Goal: Task Accomplishment & Management: Use online tool/utility

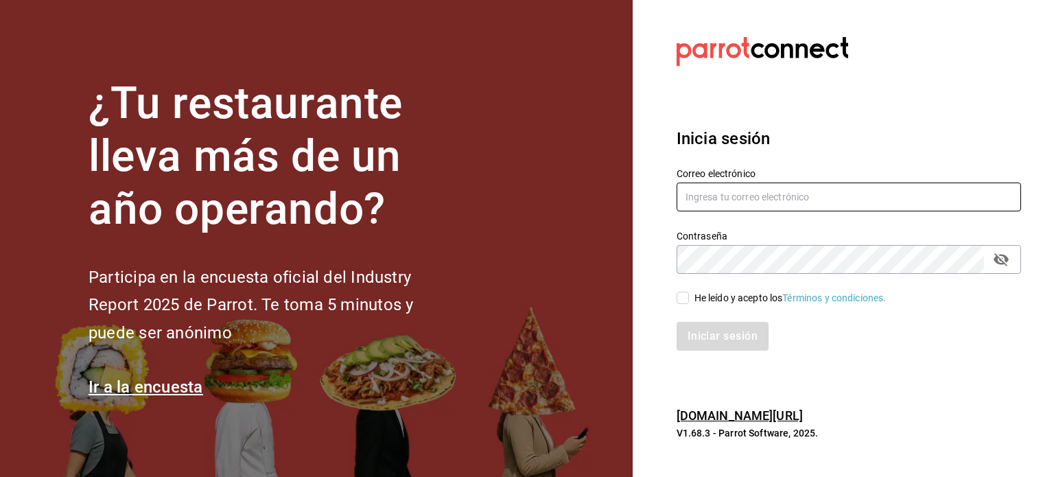
type input "[EMAIL_ADDRESS][DOMAIN_NAME]"
click at [685, 301] on input "He leído y acepto los Términos y condiciones." at bounding box center [683, 298] width 12 height 12
checkbox input "true"
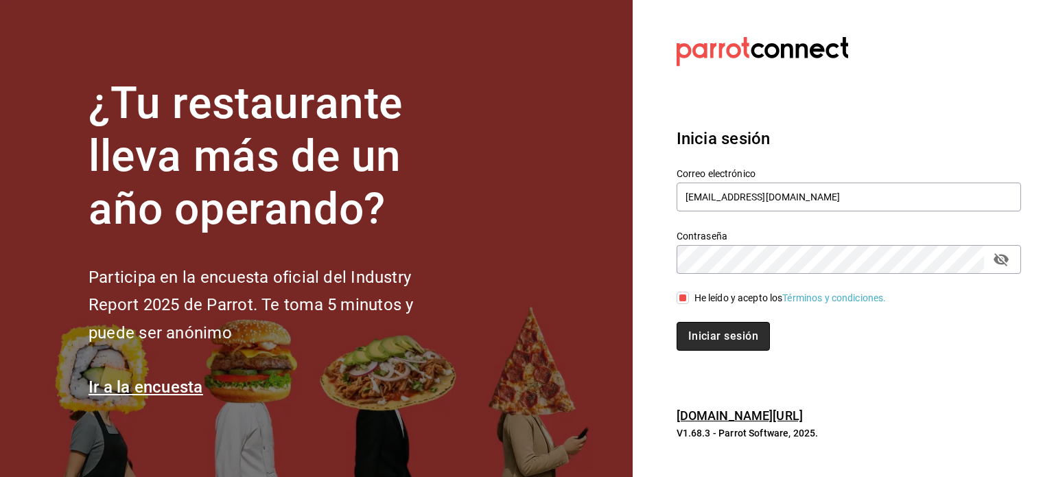
click at [698, 337] on button "Iniciar sesión" at bounding box center [723, 336] width 93 height 29
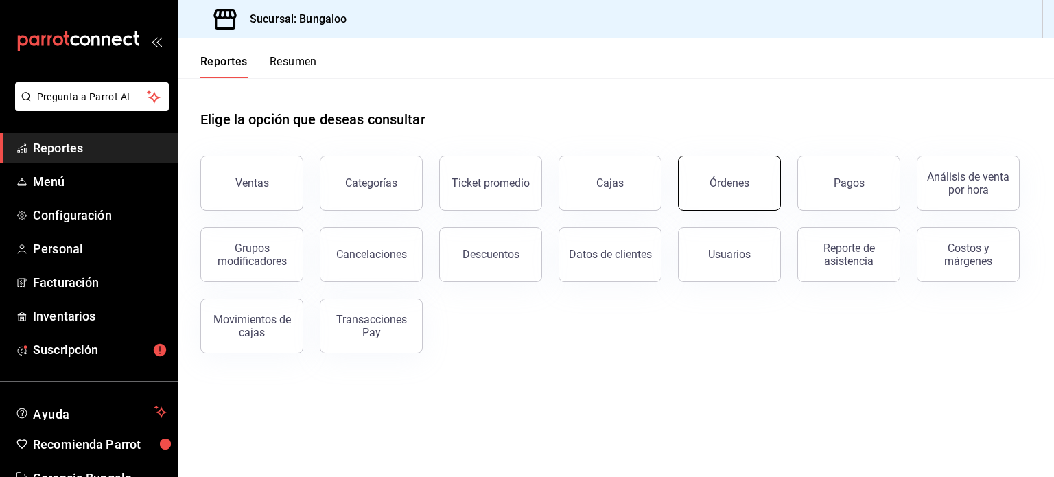
click at [721, 191] on button "Órdenes" at bounding box center [729, 183] width 103 height 55
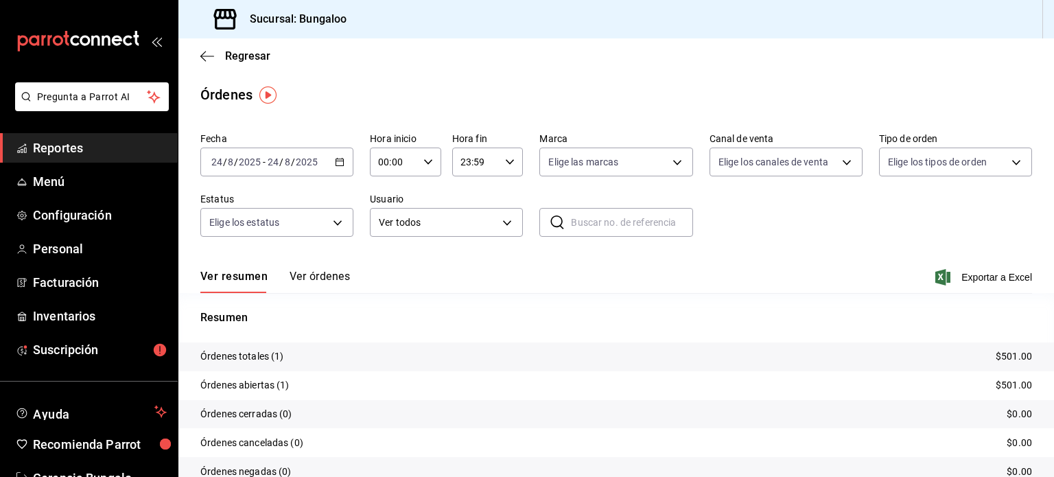
click at [343, 167] on div "2025-08-24 24 / 8 / 2025 - 2025-08-24 24 / 8 / 2025" at bounding box center [276, 162] width 153 height 29
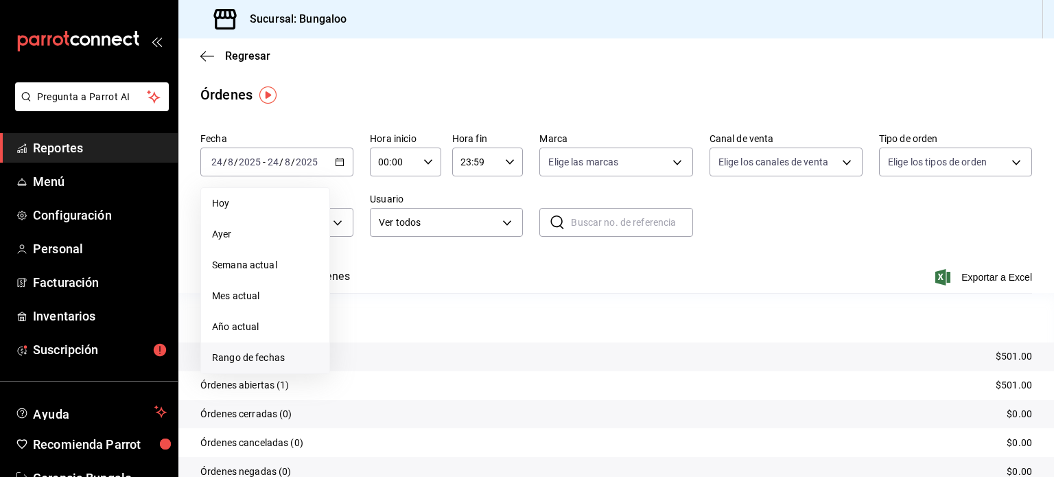
click at [251, 361] on span "Rango de fechas" at bounding box center [265, 358] width 106 height 14
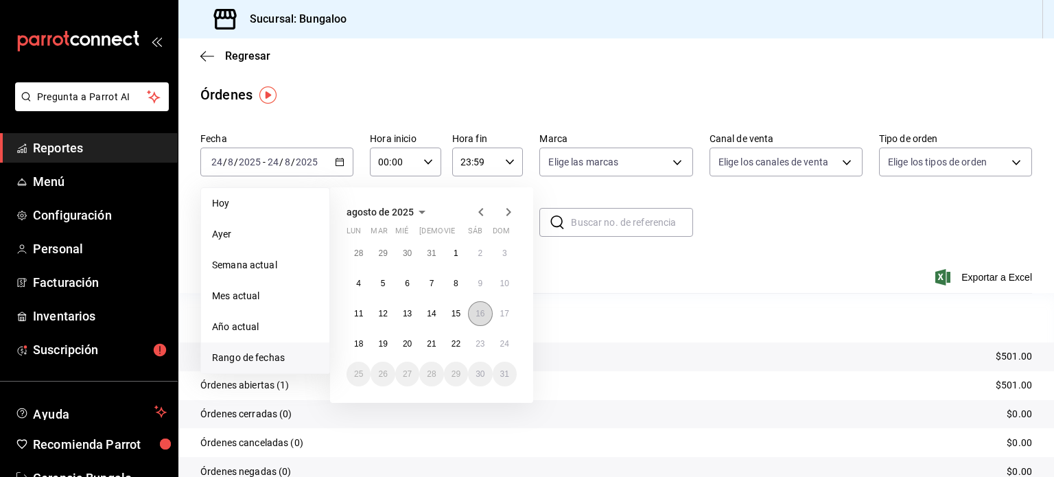
click at [485, 317] on abbr "16" at bounding box center [480, 314] width 9 height 10
click at [485, 343] on button "23" at bounding box center [480, 343] width 24 height 25
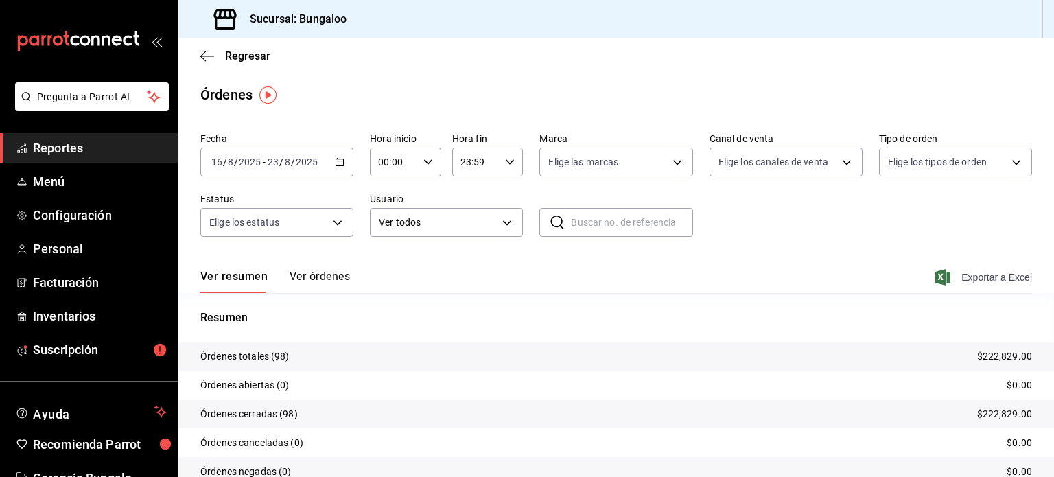
click at [964, 283] on span "Exportar a Excel" at bounding box center [985, 277] width 94 height 16
click at [75, 141] on span "Reportes" at bounding box center [100, 148] width 134 height 19
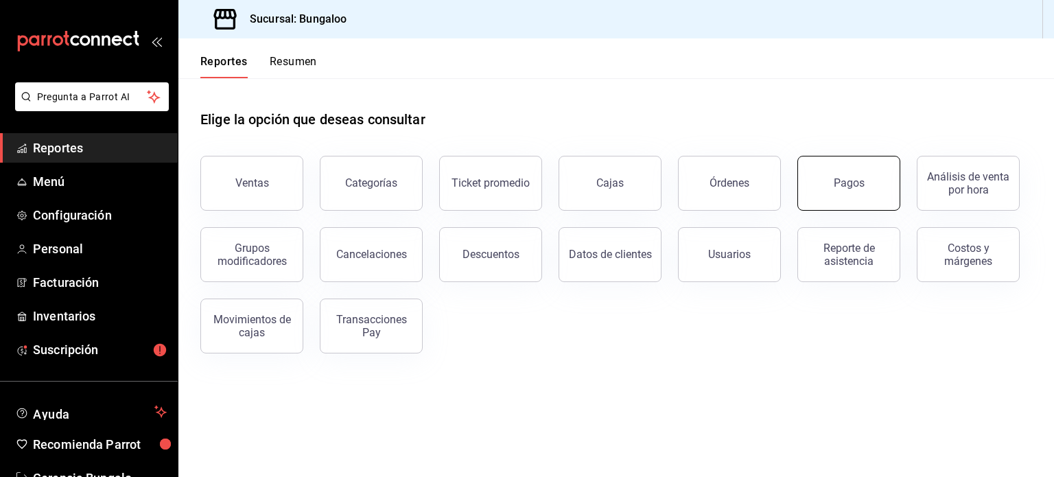
click at [837, 195] on button "Pagos" at bounding box center [848, 183] width 103 height 55
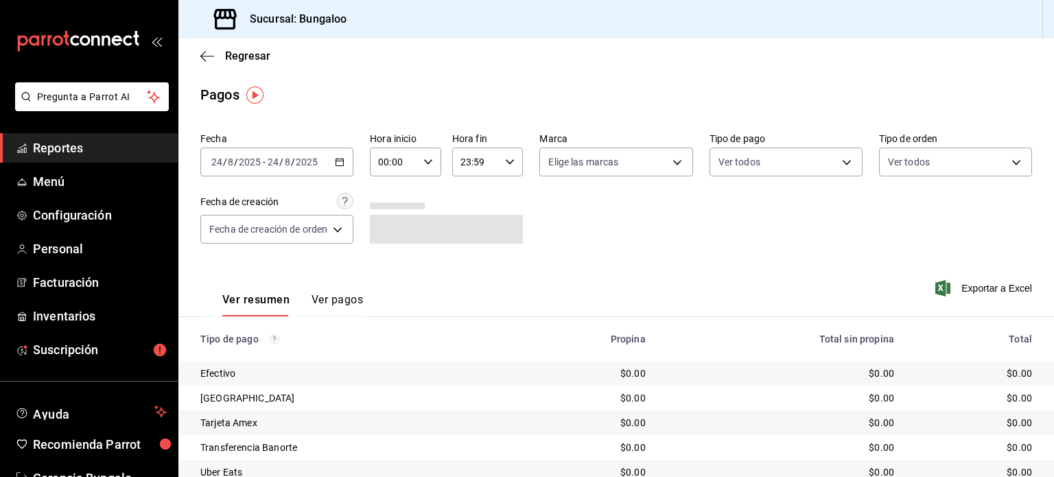
click at [343, 164] on icon "button" at bounding box center [340, 162] width 10 height 10
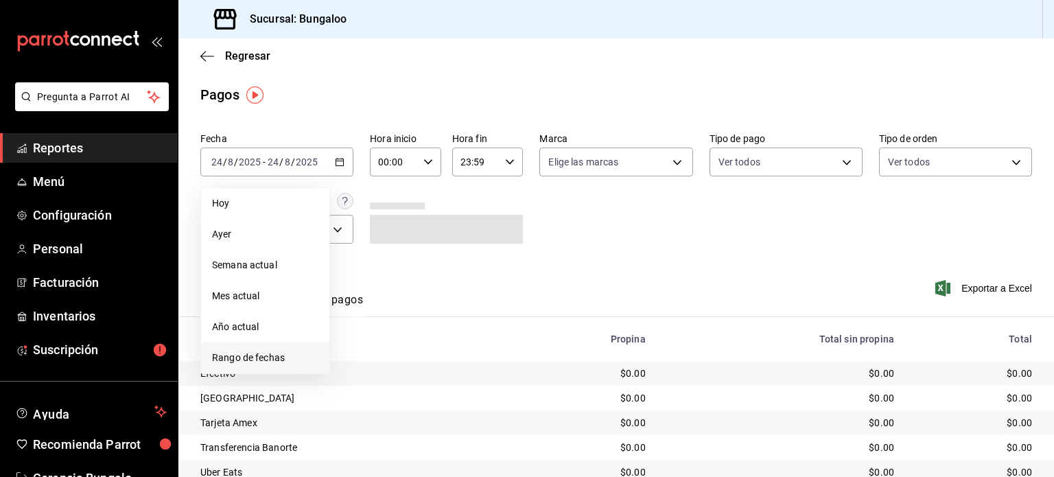
click at [276, 357] on span "Rango de fechas" at bounding box center [265, 358] width 106 height 14
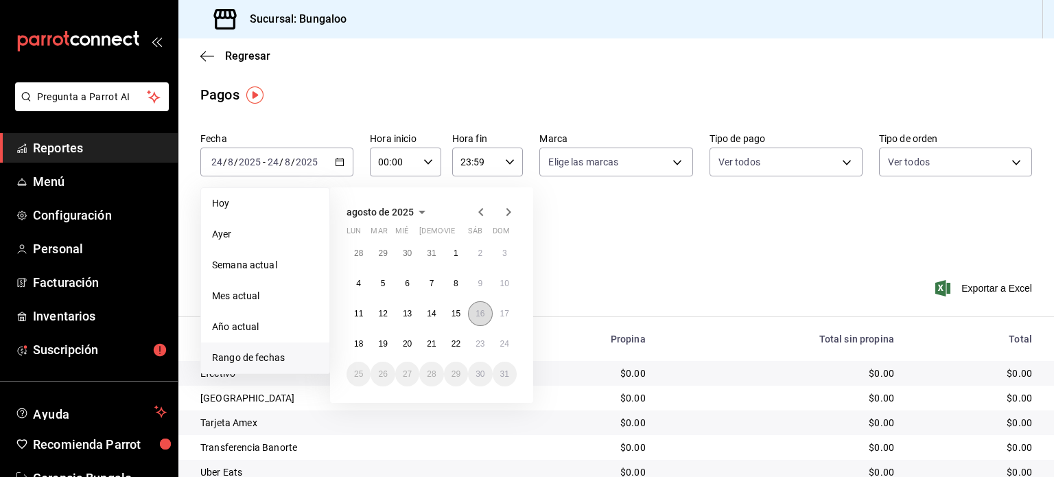
click at [480, 315] on abbr "16" at bounding box center [480, 314] width 9 height 10
click at [483, 346] on abbr "23" at bounding box center [480, 344] width 9 height 10
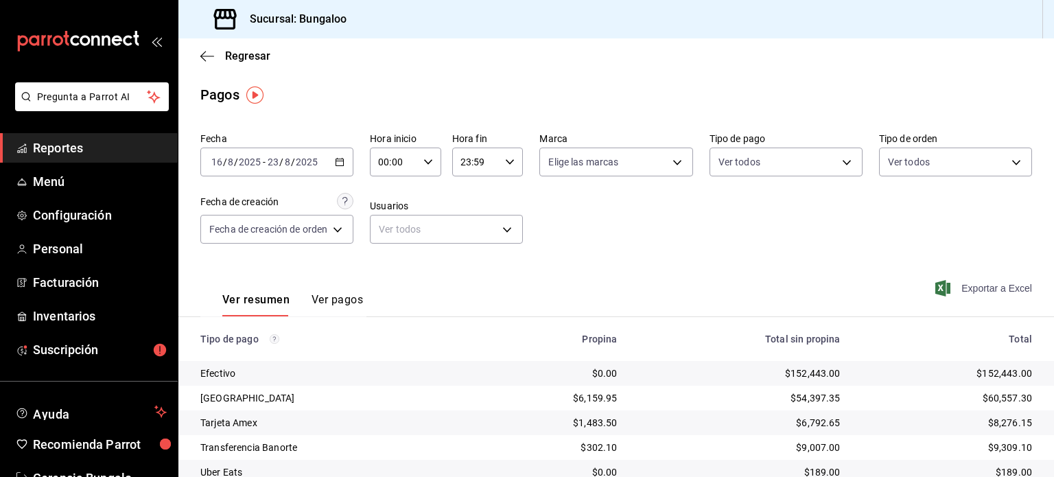
click at [999, 286] on span "Exportar a Excel" at bounding box center [985, 288] width 94 height 16
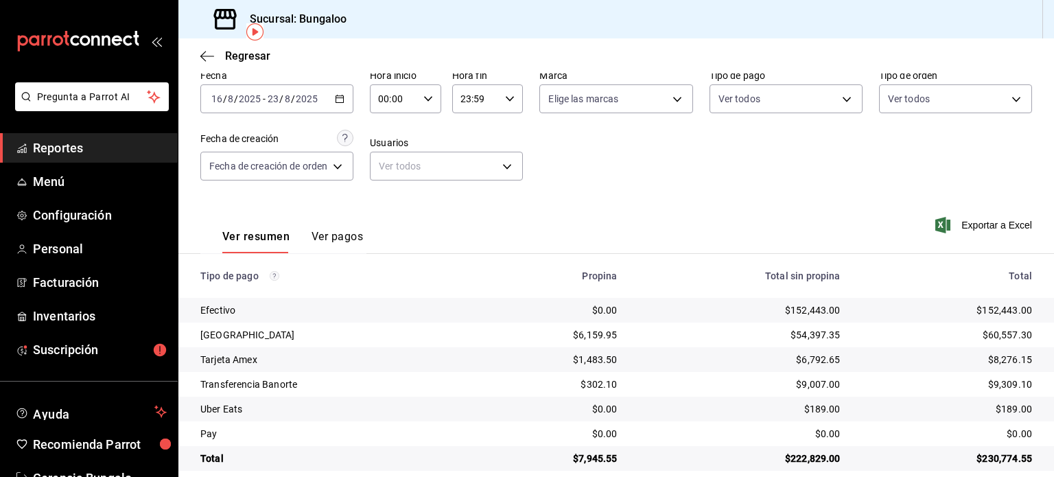
scroll to position [69, 0]
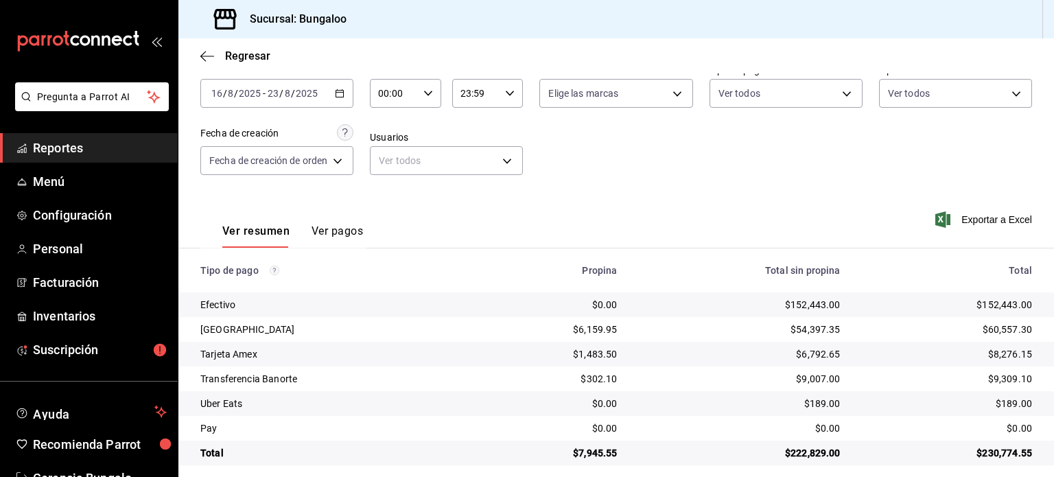
click at [332, 90] on div "2025-08-16 16 / 8 / 2025 - 2025-08-23 23 / 8 / 2025" at bounding box center [276, 93] width 153 height 29
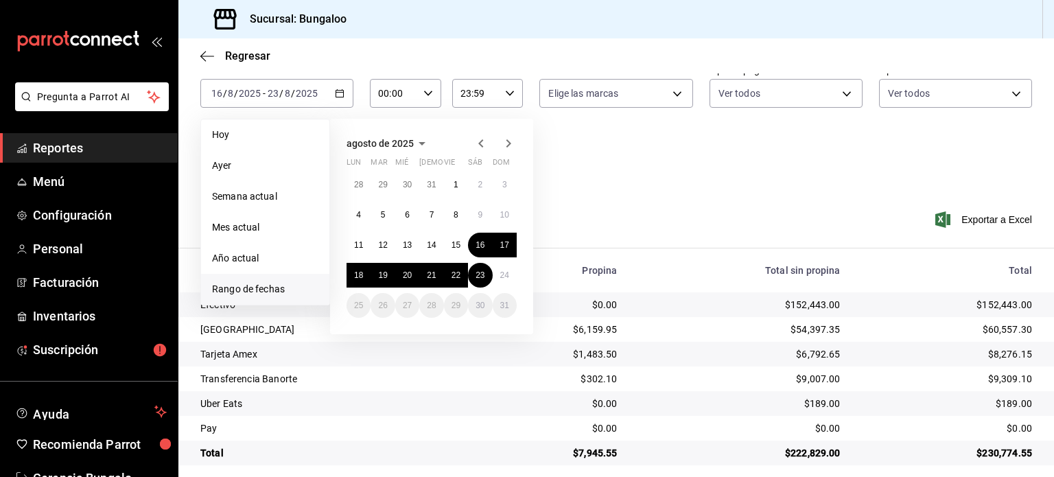
click at [657, 170] on div "Fecha 2025-08-16 16 / 8 / 2025 - 2025-08-23 23 / 8 / 2025 Hoy Ayer Semana actua…" at bounding box center [616, 124] width 832 height 133
